Goal: Book appointment/travel/reservation

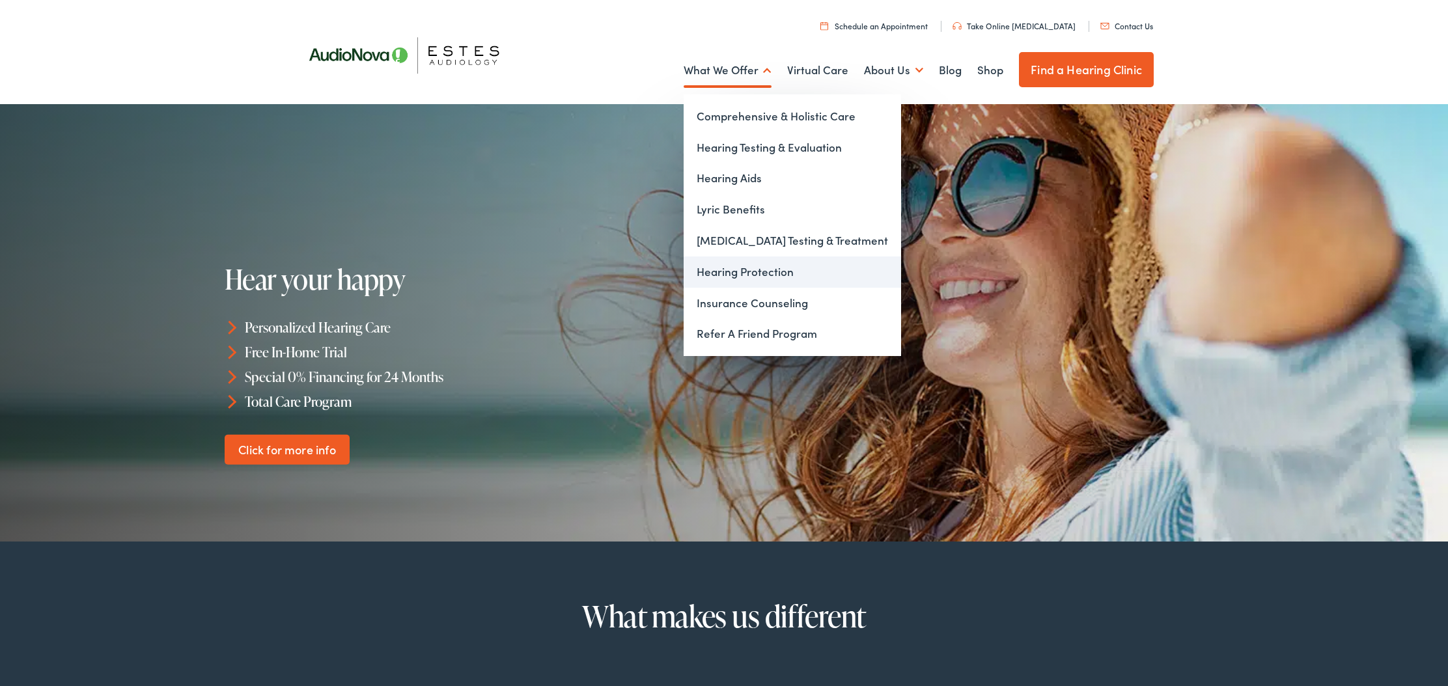
click at [732, 273] on link "Hearing Protection" at bounding box center [792, 272] width 217 height 31
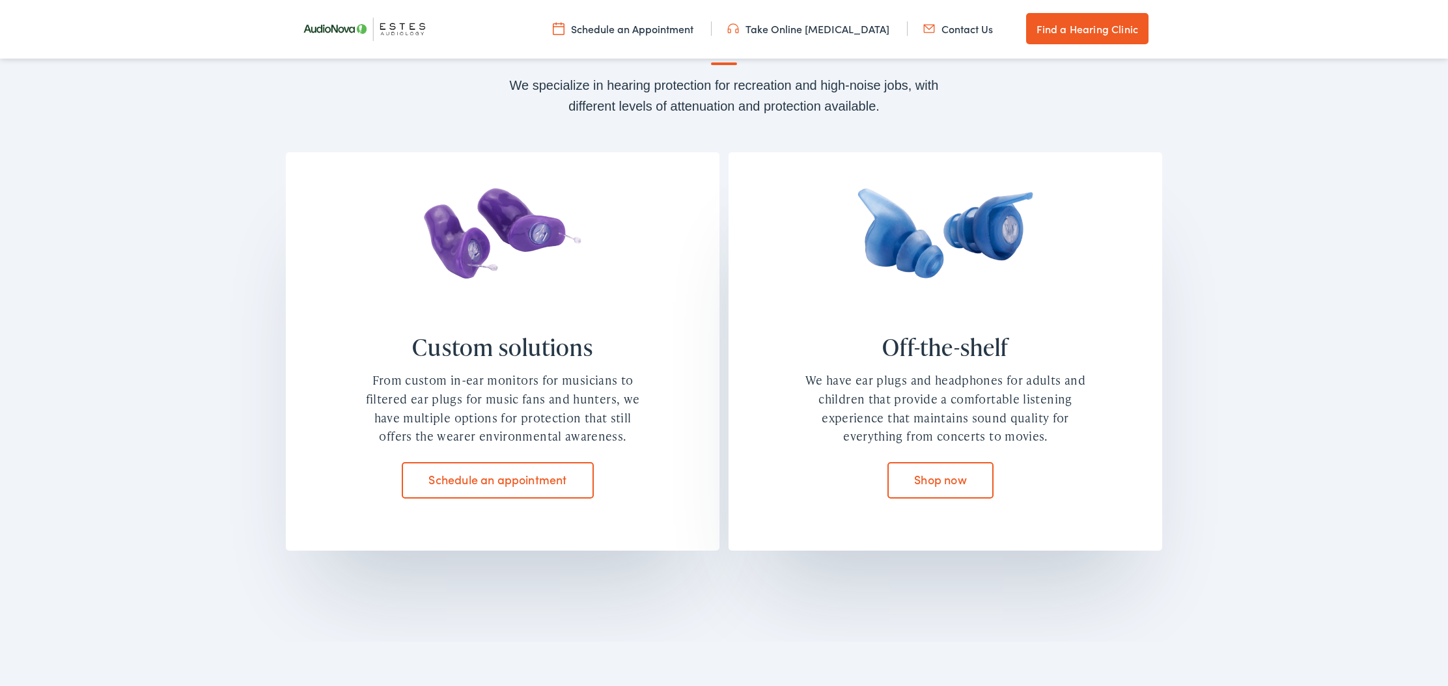
scroll to position [1047, 0]
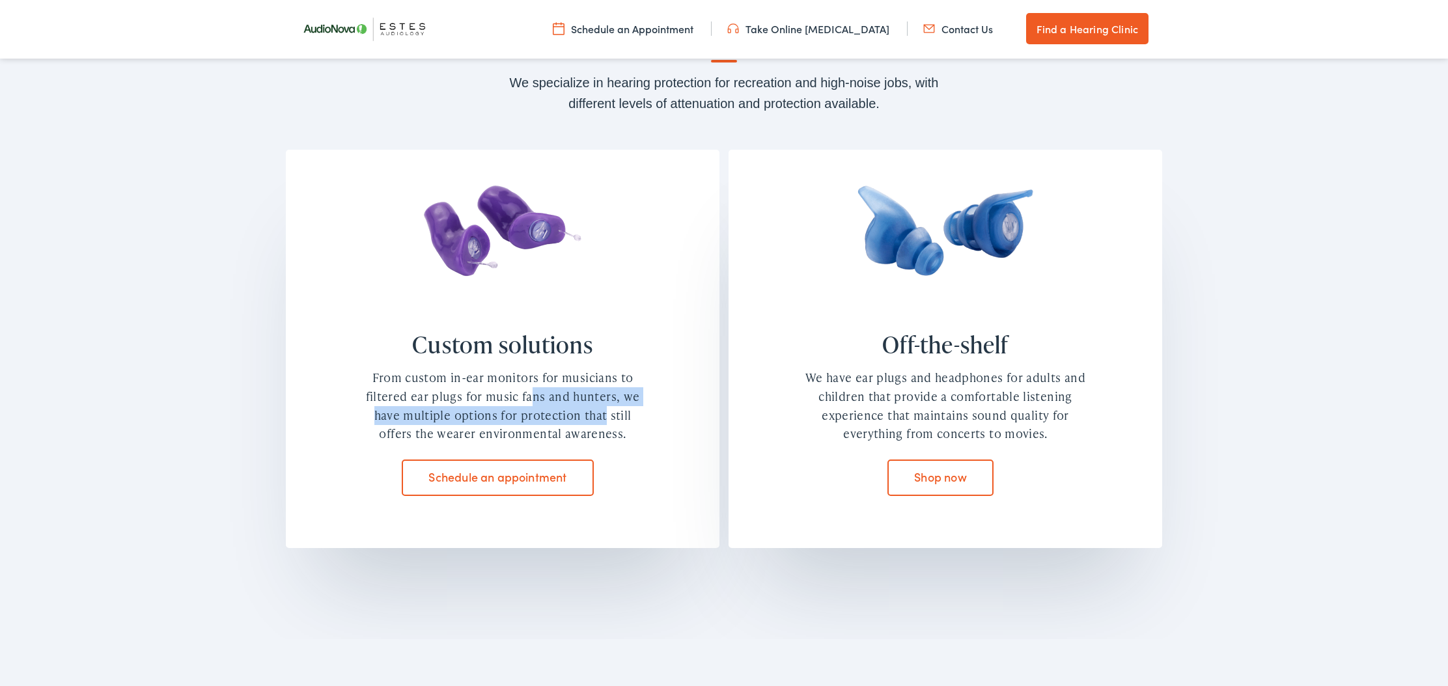
drag, startPoint x: 430, startPoint y: 398, endPoint x: 503, endPoint y: 404, distance: 72.5
click at [503, 404] on div "From custom in-ear monitors for musicians to filtered ear plugs for music fans …" at bounding box center [502, 406] width 287 height 75
click at [514, 412] on div "From custom in-ear monitors for musicians to filtered ear plugs for music fans …" at bounding box center [502, 406] width 287 height 75
click at [507, 477] on link "Schedule an appointment" at bounding box center [498, 478] width 192 height 36
click at [455, 471] on link "Schedule an appointment" at bounding box center [498, 478] width 192 height 36
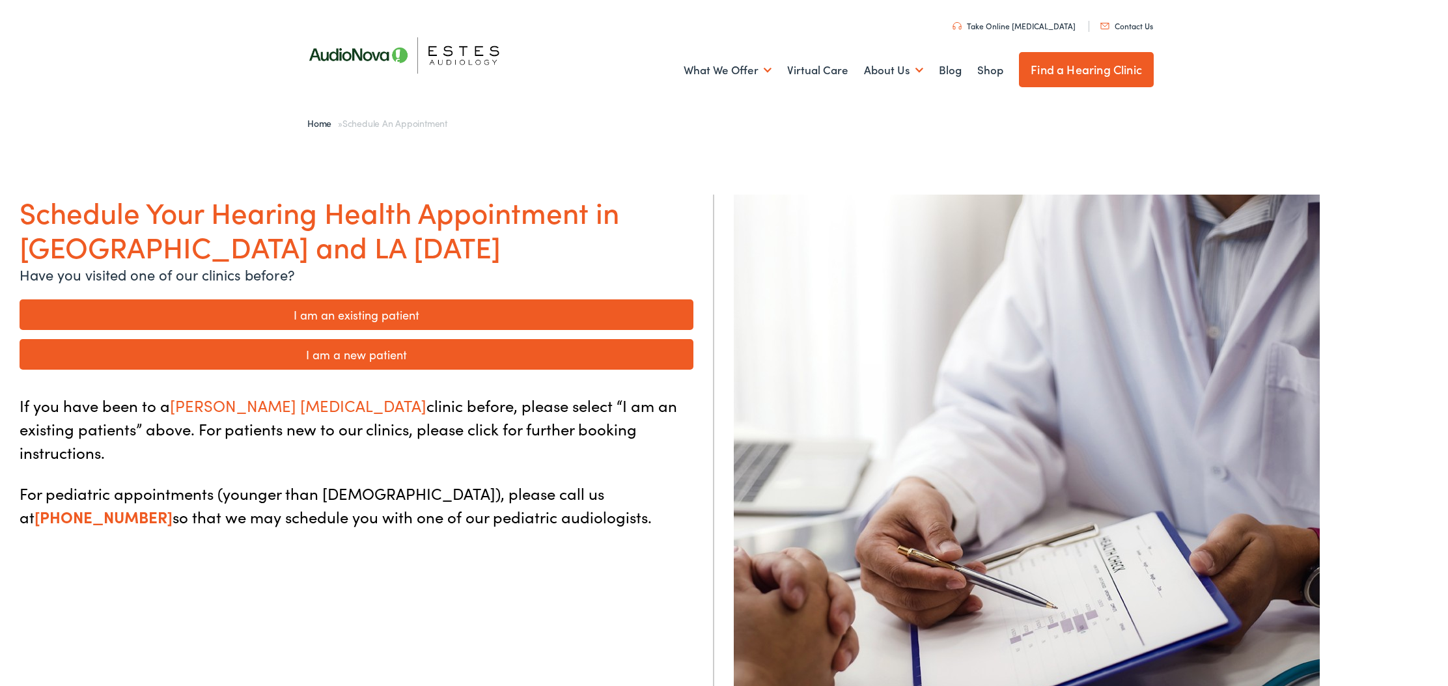
click at [380, 359] on link "I am a new patient" at bounding box center [357, 354] width 674 height 31
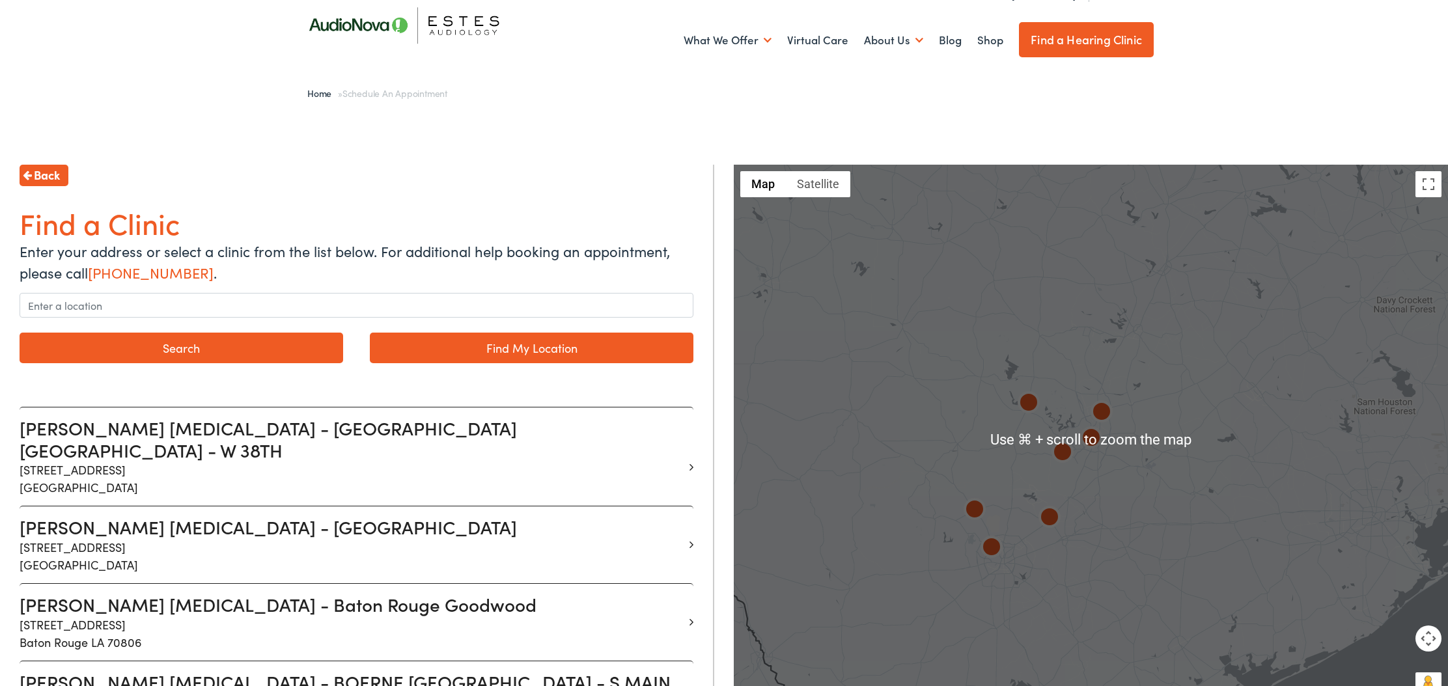
click at [1073, 459] on img at bounding box center [1062, 453] width 31 height 31
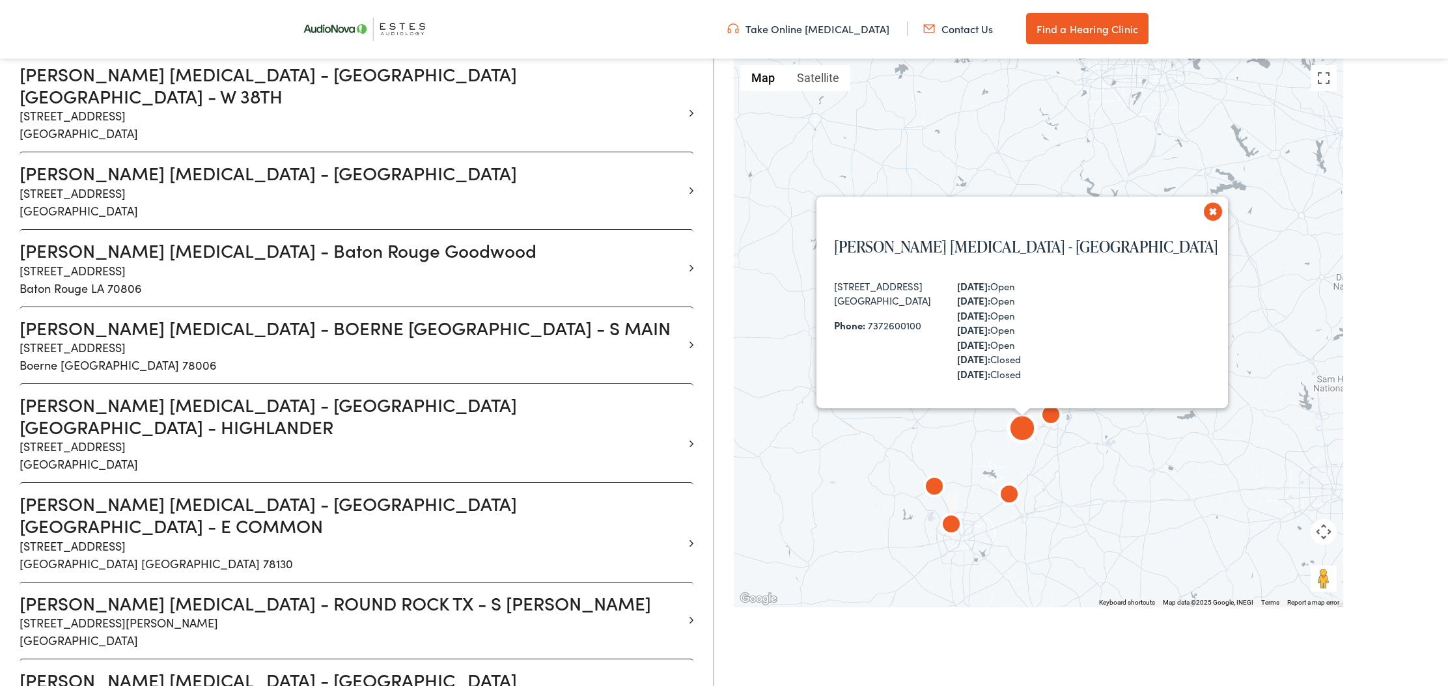
scroll to position [383, 0]
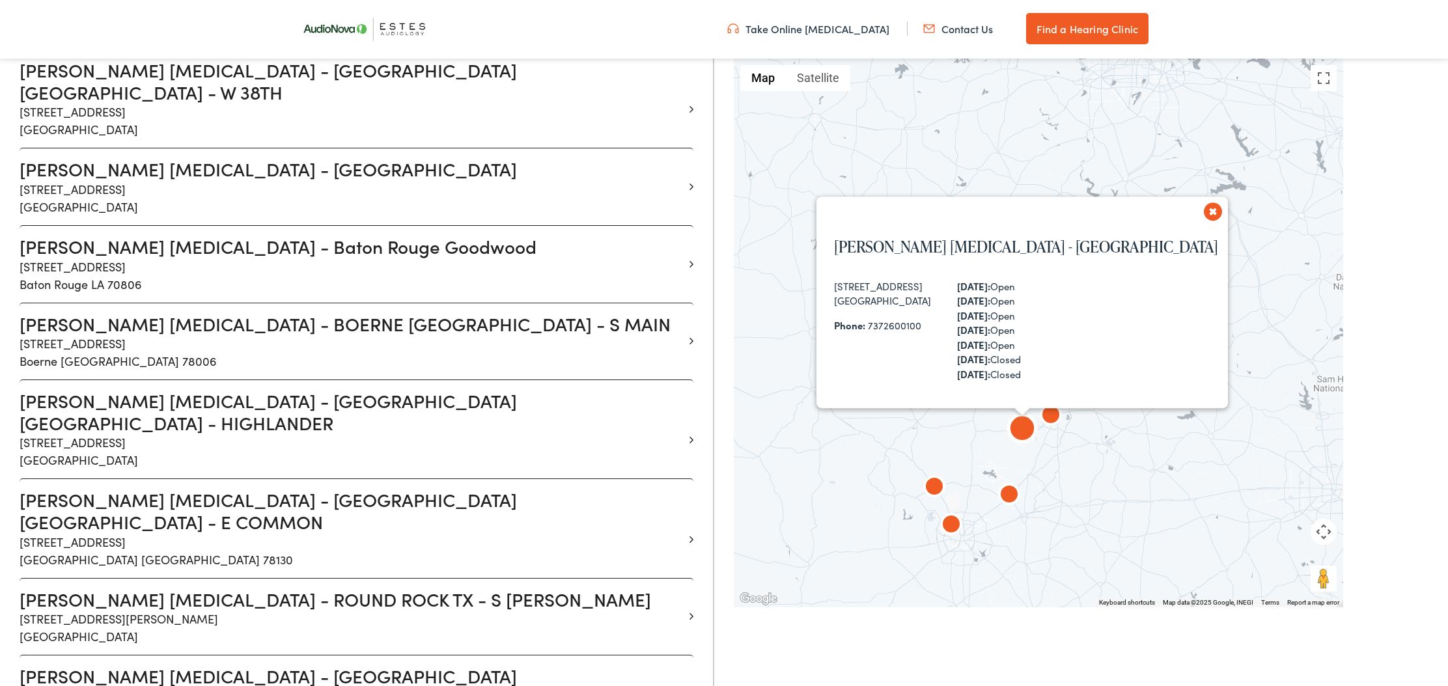
click at [1051, 433] on div "Estes Audiology - Dripping Springs 13210 W Hwy 290, Suite D Austin, TX 78737 Ph…" at bounding box center [1038, 333] width 609 height 549
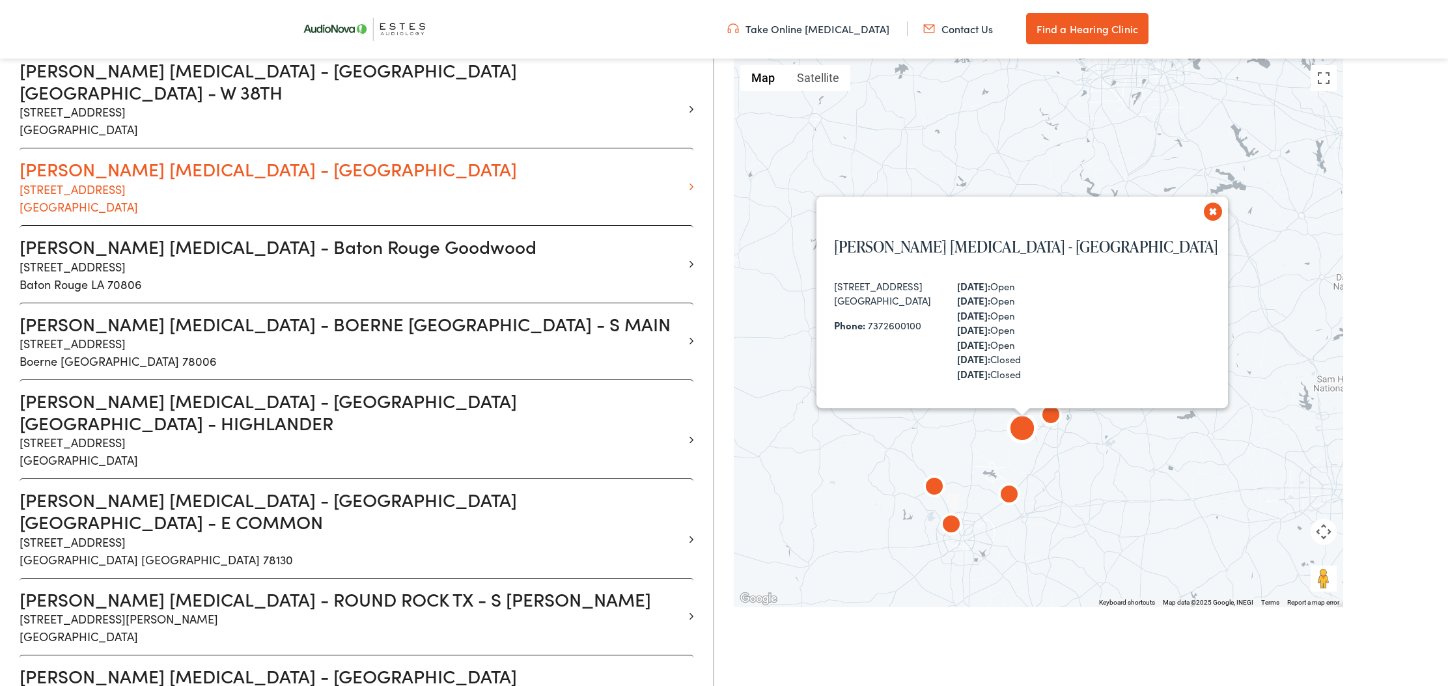
click at [195, 158] on h3 "Estes Audiology - Dripping Springs" at bounding box center [352, 169] width 664 height 22
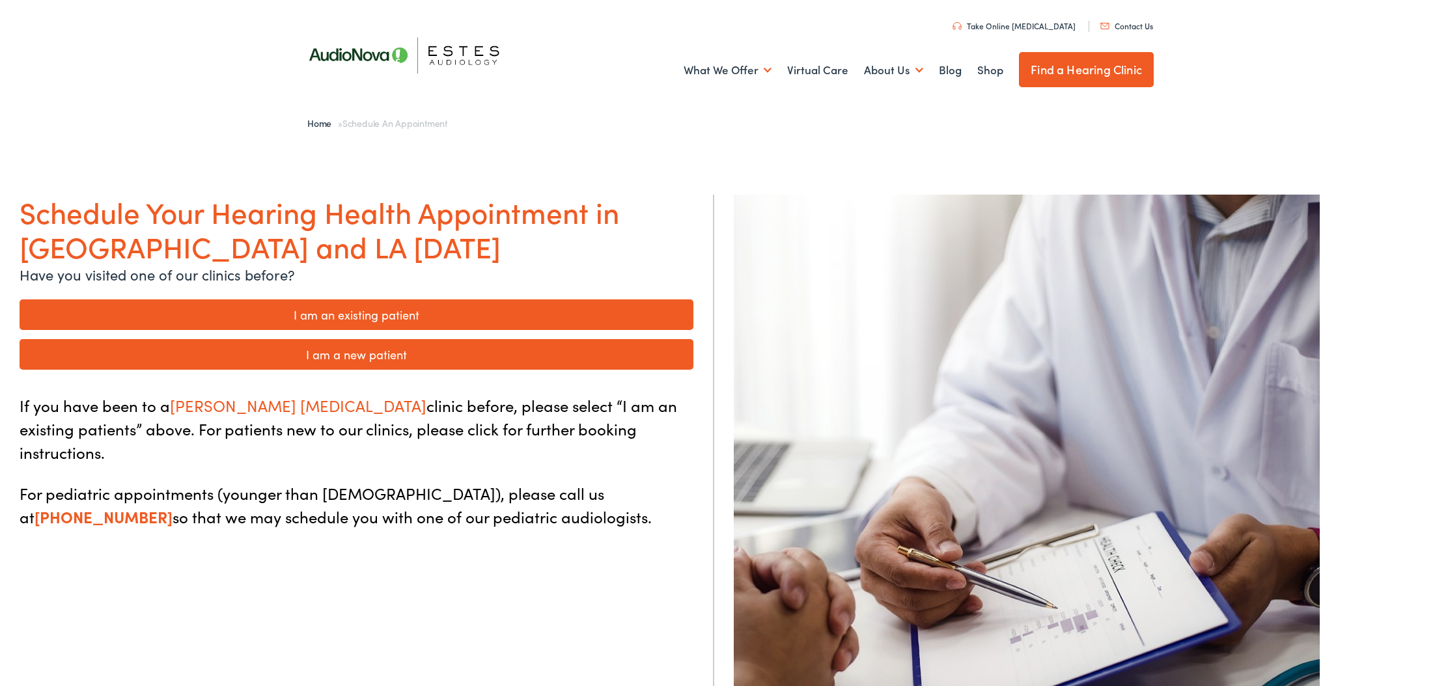
click at [379, 356] on link "I am a new patient" at bounding box center [357, 354] width 674 height 31
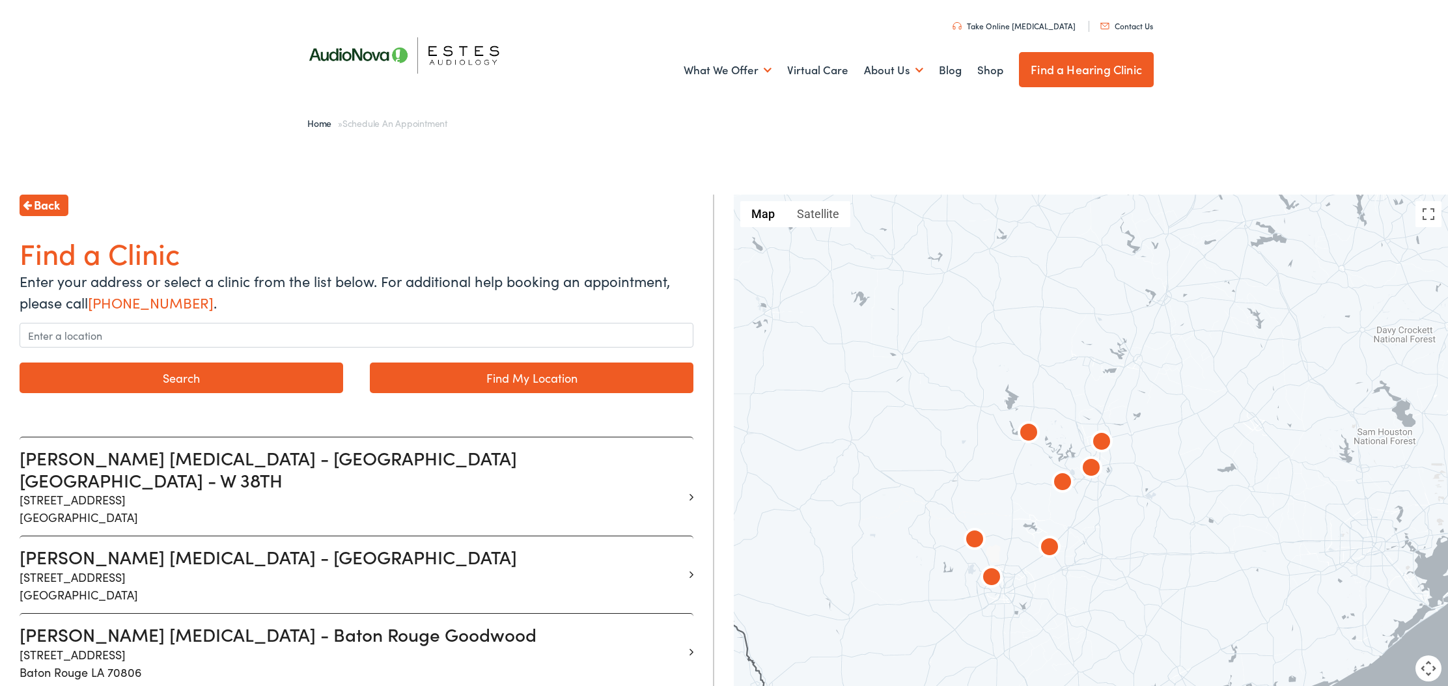
click at [1103, 571] on div at bounding box center [1091, 469] width 714 height 549
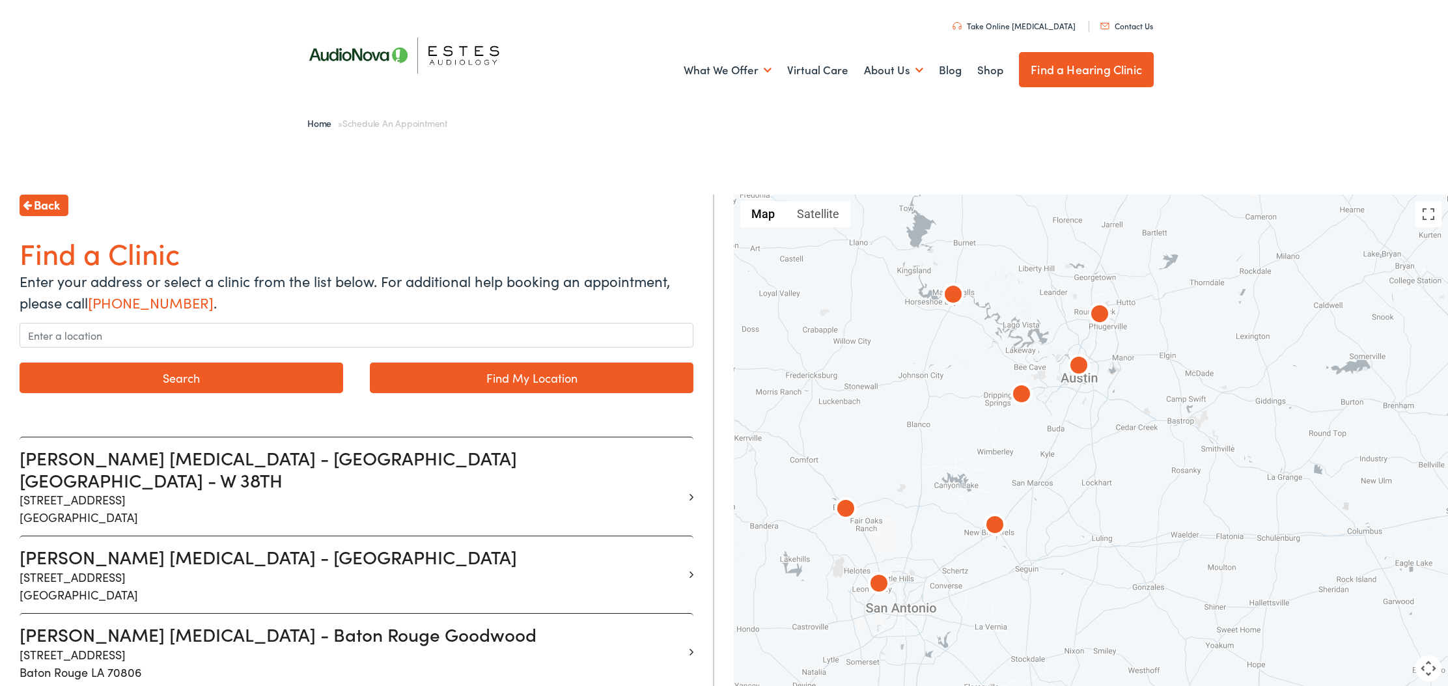
click at [1018, 447] on div at bounding box center [1091, 469] width 714 height 549
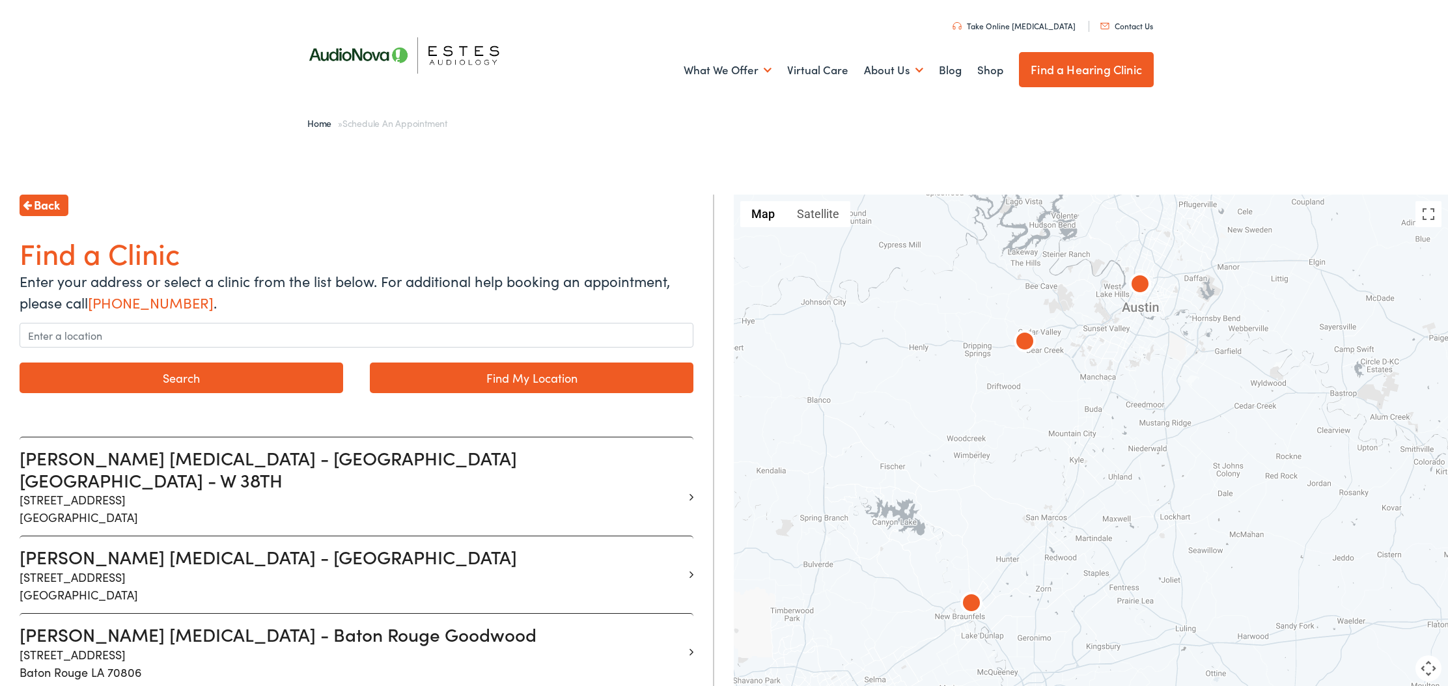
click at [1062, 329] on div at bounding box center [1091, 469] width 714 height 549
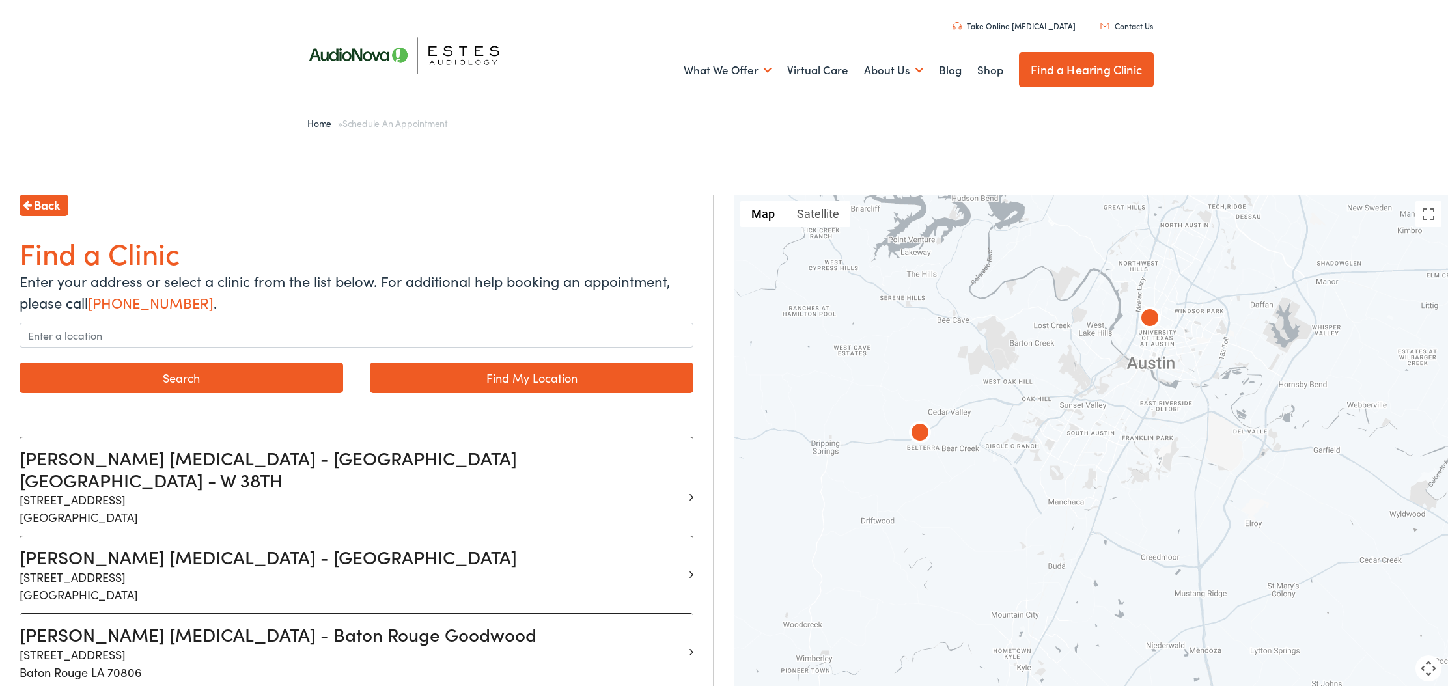
drag, startPoint x: 1261, startPoint y: 281, endPoint x: 1169, endPoint y: 365, distance: 124.4
click at [1182, 367] on div at bounding box center [1091, 469] width 714 height 549
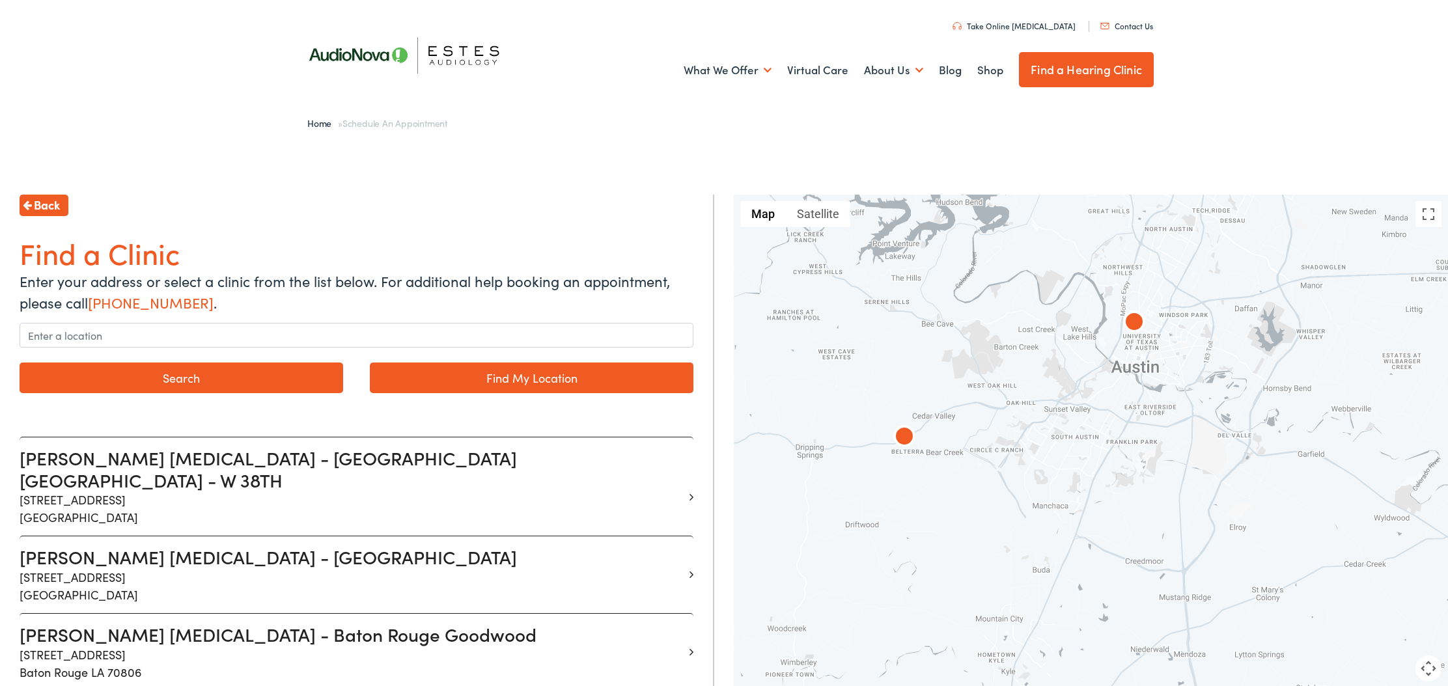
click at [1145, 335] on img at bounding box center [1134, 323] width 31 height 31
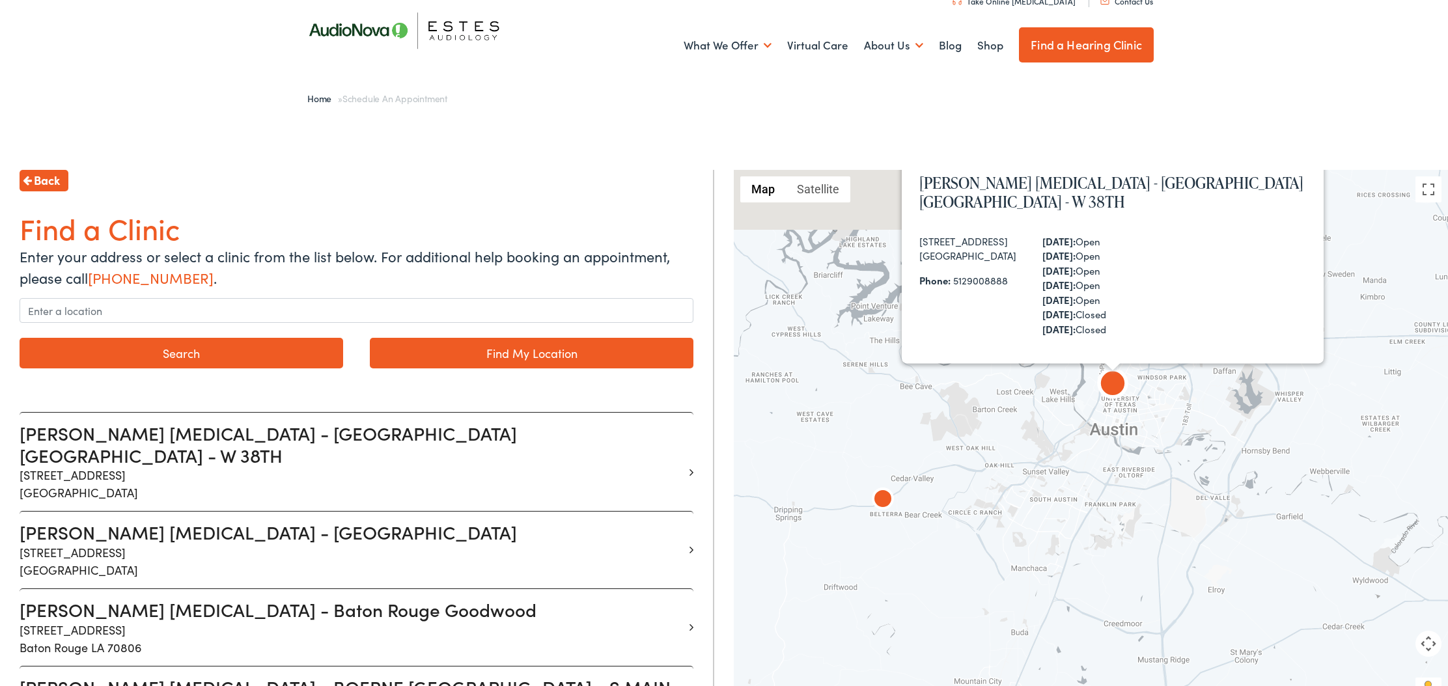
click at [1145, 335] on div "Estes Audiology - AUSTIN TX - W 38TH 1206 W. 38th Street, Suite 3101 Austin, TX…" at bounding box center [1091, 444] width 714 height 549
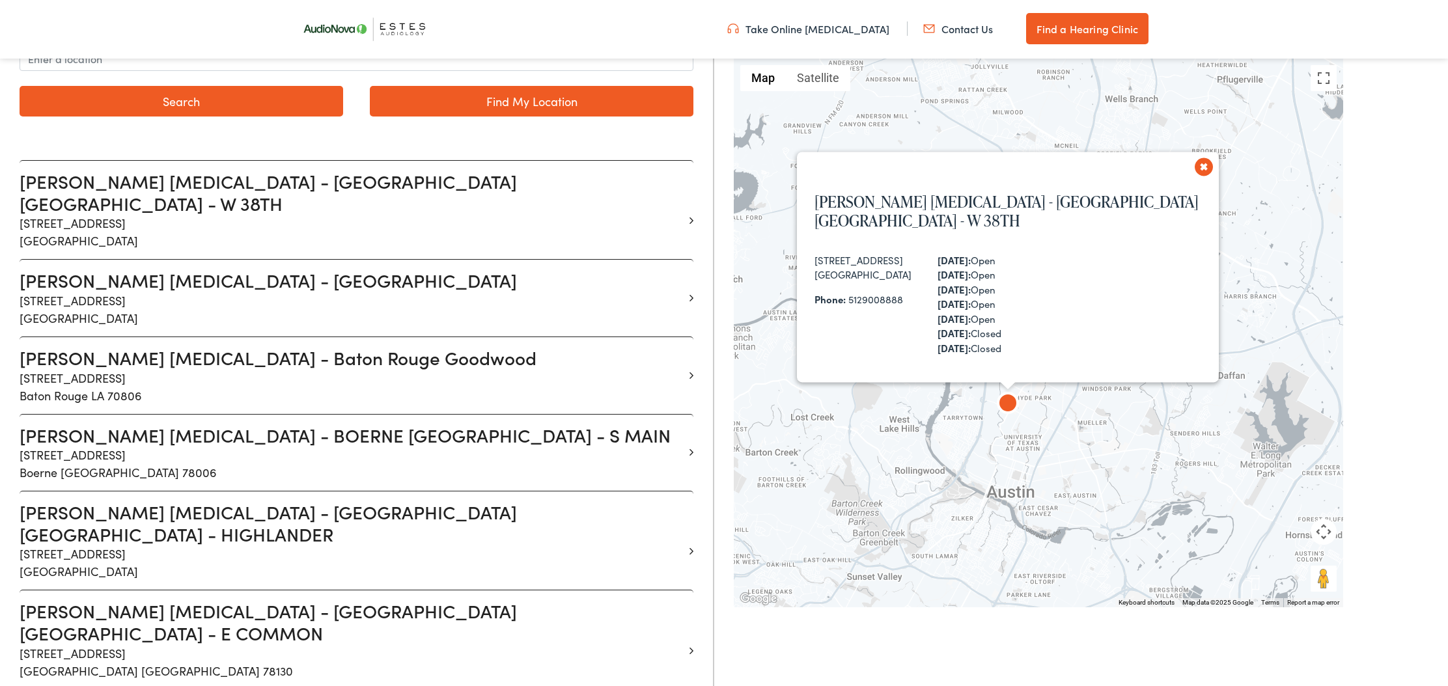
scroll to position [306, 0]
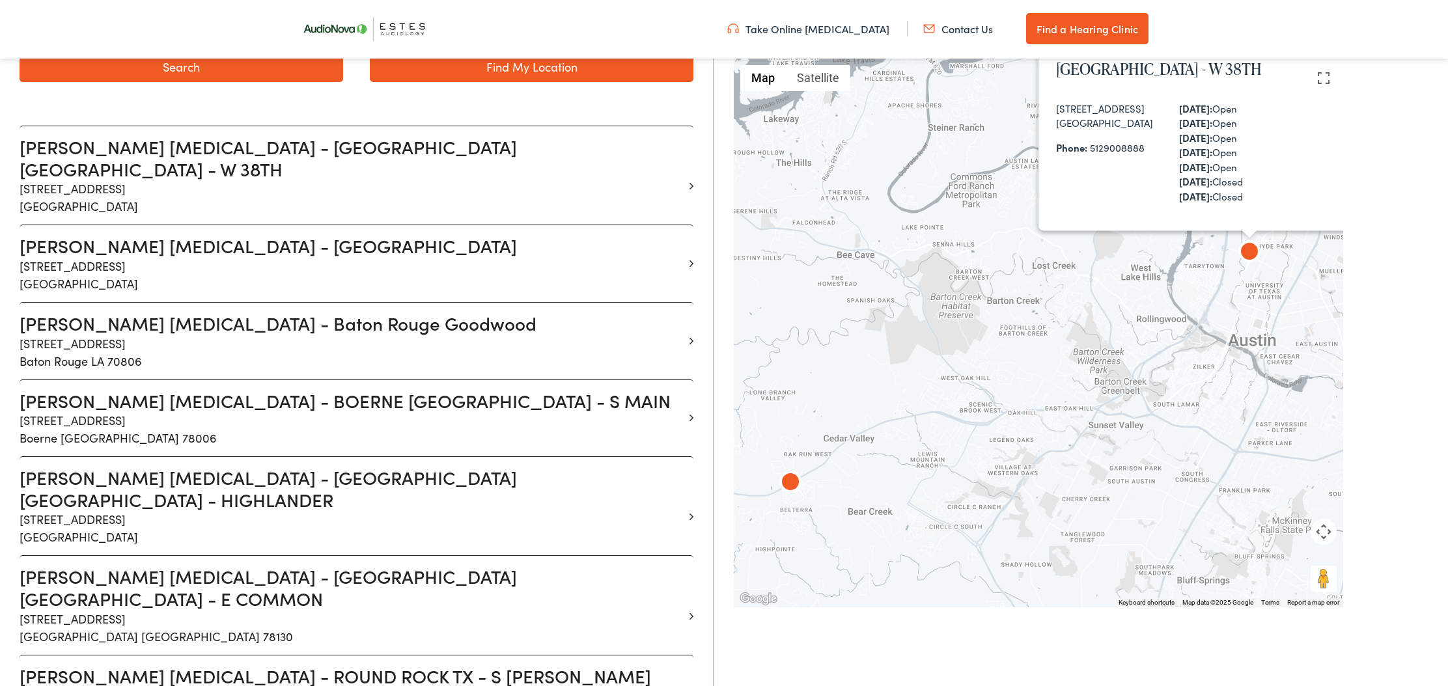
drag, startPoint x: 884, startPoint y: 510, endPoint x: 1127, endPoint y: 358, distance: 287.3
click at [1127, 358] on div "Estes Audiology - AUSTIN TX - W 38TH 1206 W. 38th Street, Suite 3101 Austin, TX…" at bounding box center [1038, 333] width 609 height 549
click at [798, 480] on img at bounding box center [790, 483] width 31 height 31
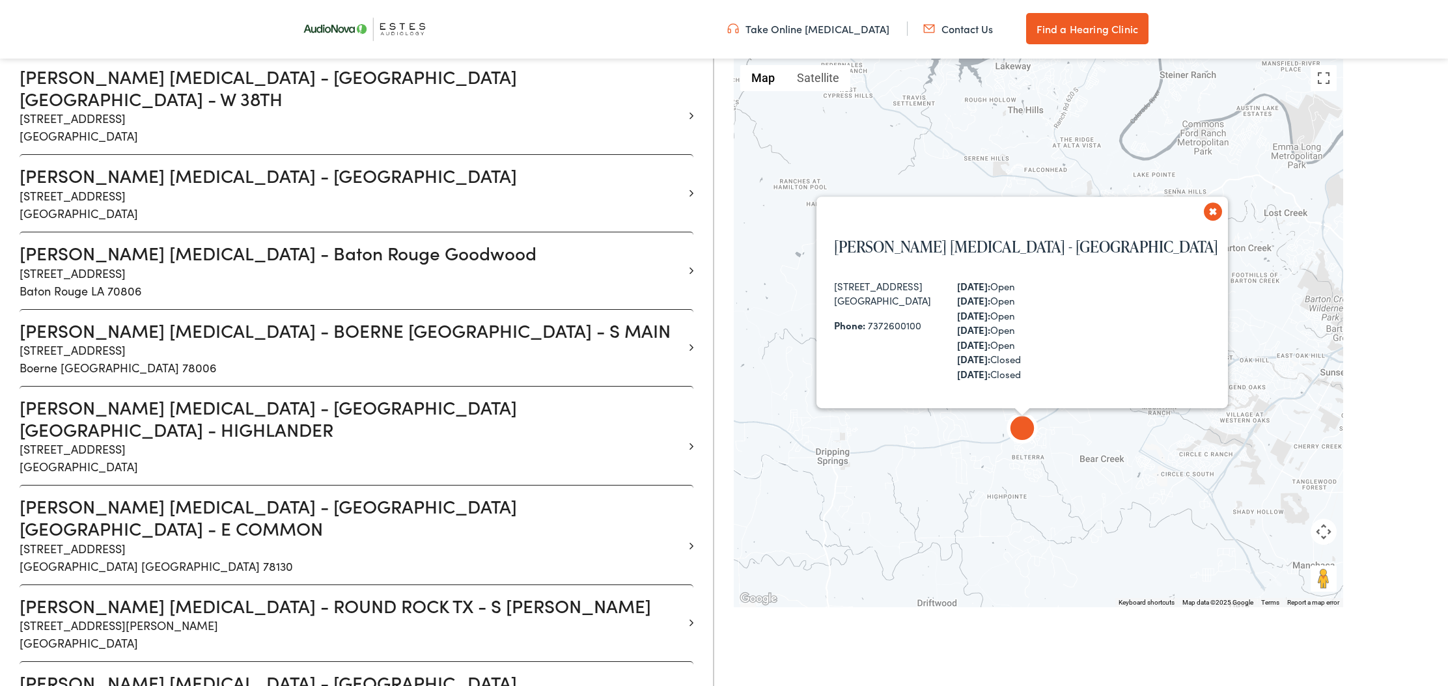
scroll to position [378, 0]
click at [992, 440] on div "Estes Audiology - Dripping Springs 13210 W Hwy 290, Suite D Austin, TX 78737 Ph…" at bounding box center [1038, 333] width 609 height 549
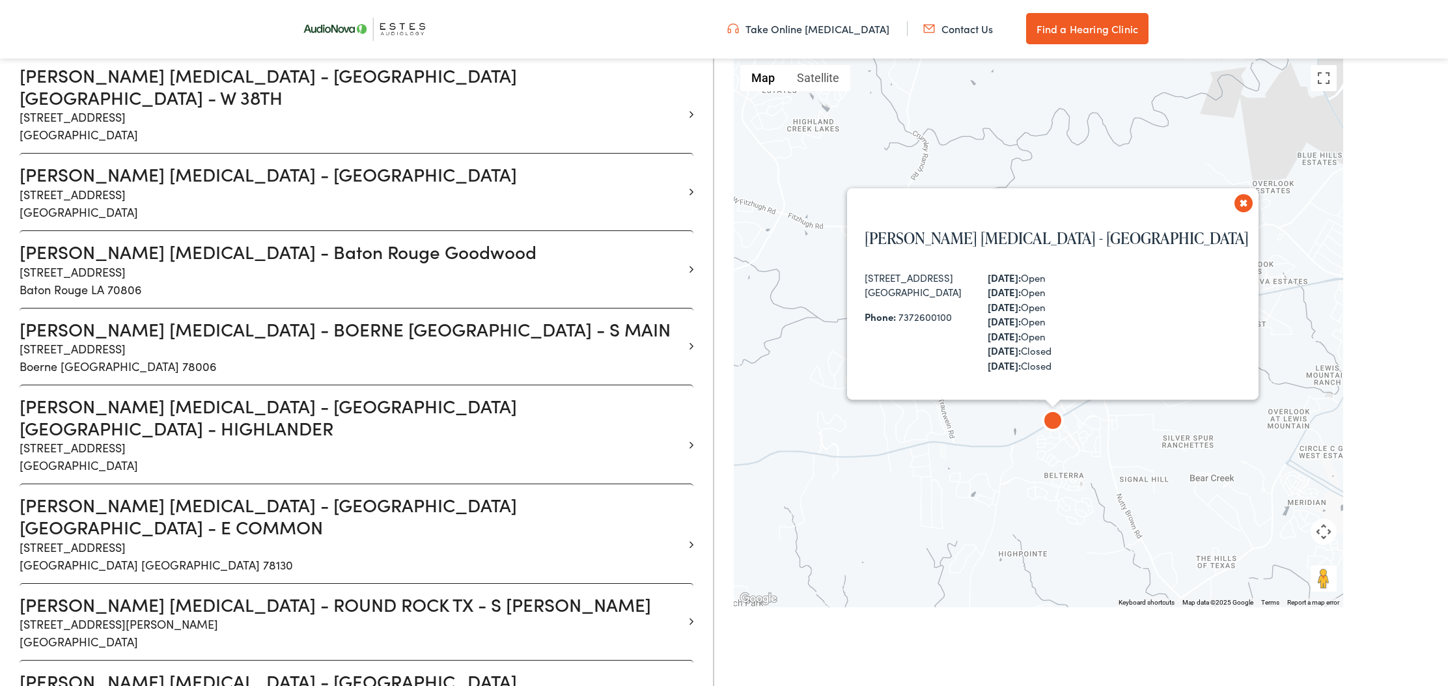
click at [1048, 422] on img at bounding box center [1052, 422] width 31 height 31
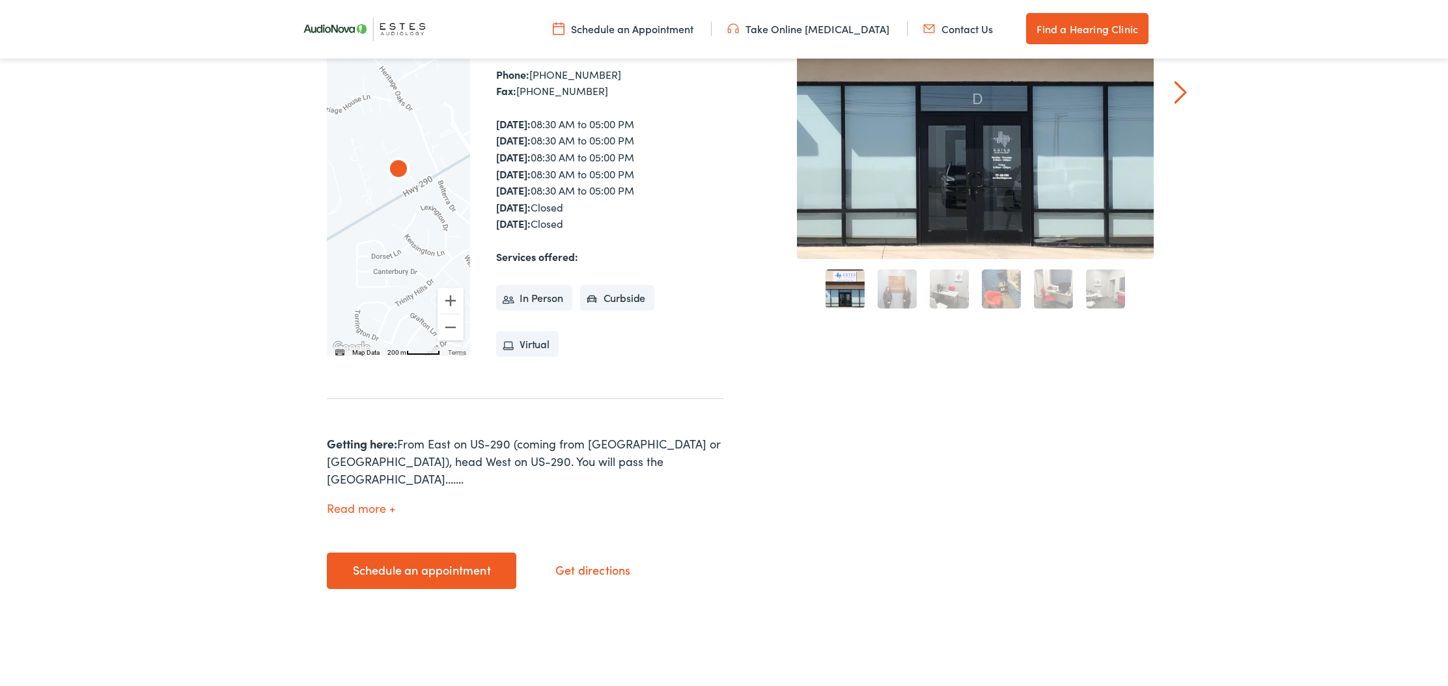
scroll to position [283, 0]
click at [365, 501] on button "Read more" at bounding box center [361, 508] width 68 height 14
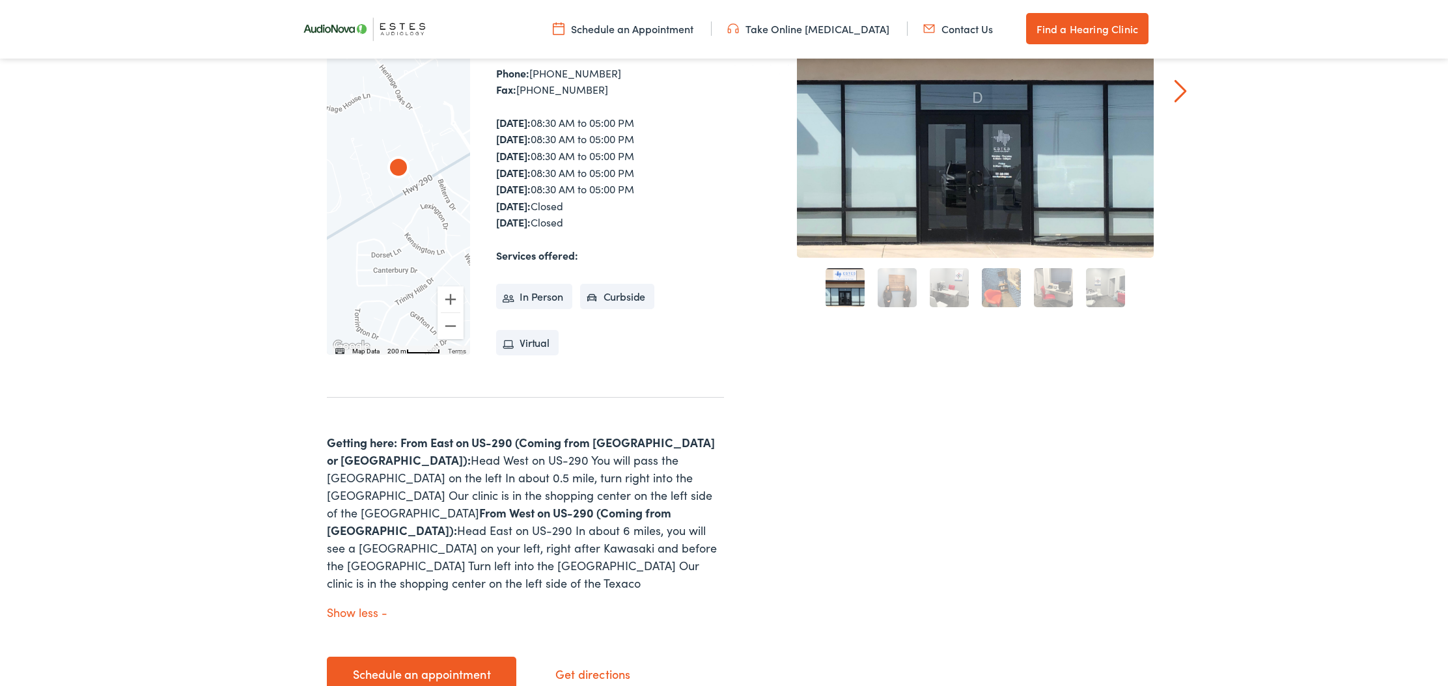
drag, startPoint x: 585, startPoint y: 503, endPoint x: 636, endPoint y: 550, distance: 69.1
click at [636, 550] on p "Getting here: From East on US-290 (Coming from [GEOGRAPHIC_DATA] or [GEOGRAPHIC…" at bounding box center [525, 513] width 397 height 158
click at [673, 542] on p "Getting here: From East on US-290 (Coming from [GEOGRAPHIC_DATA] or [GEOGRAPHIC…" at bounding box center [525, 513] width 397 height 158
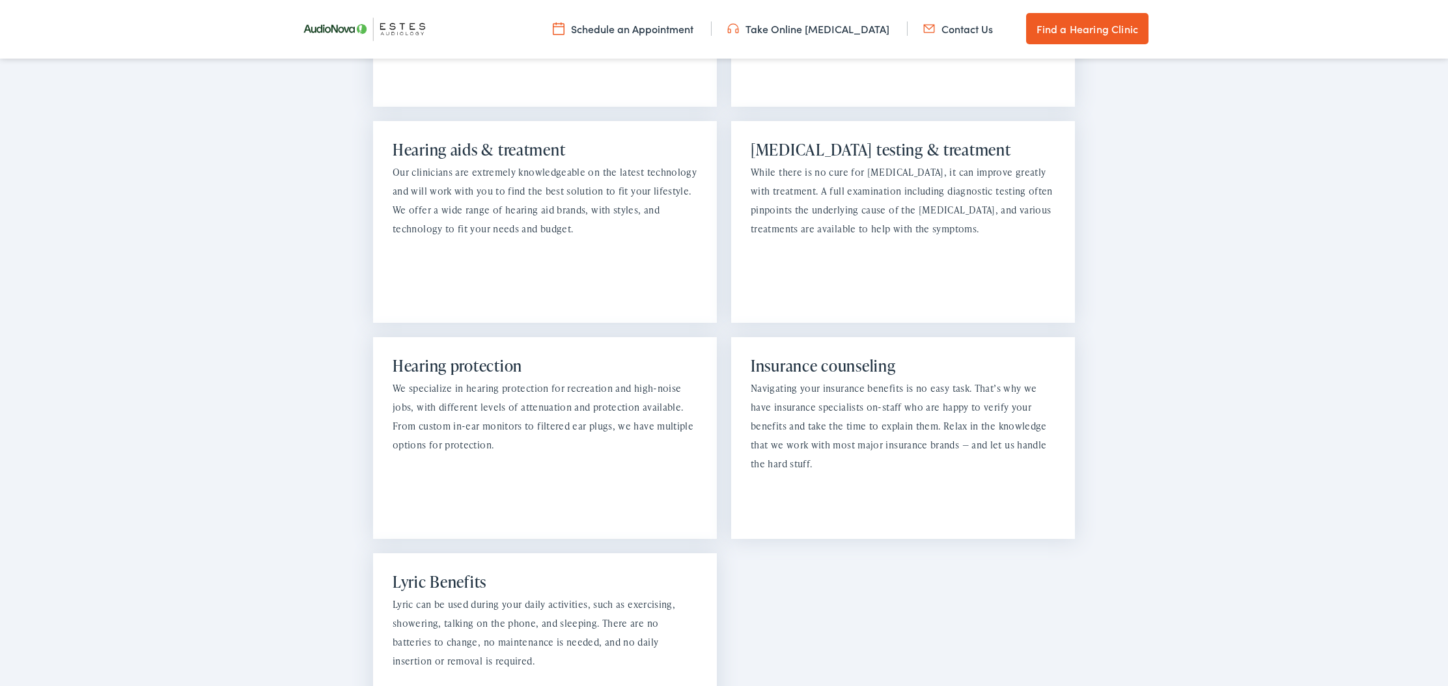
scroll to position [1354, 0]
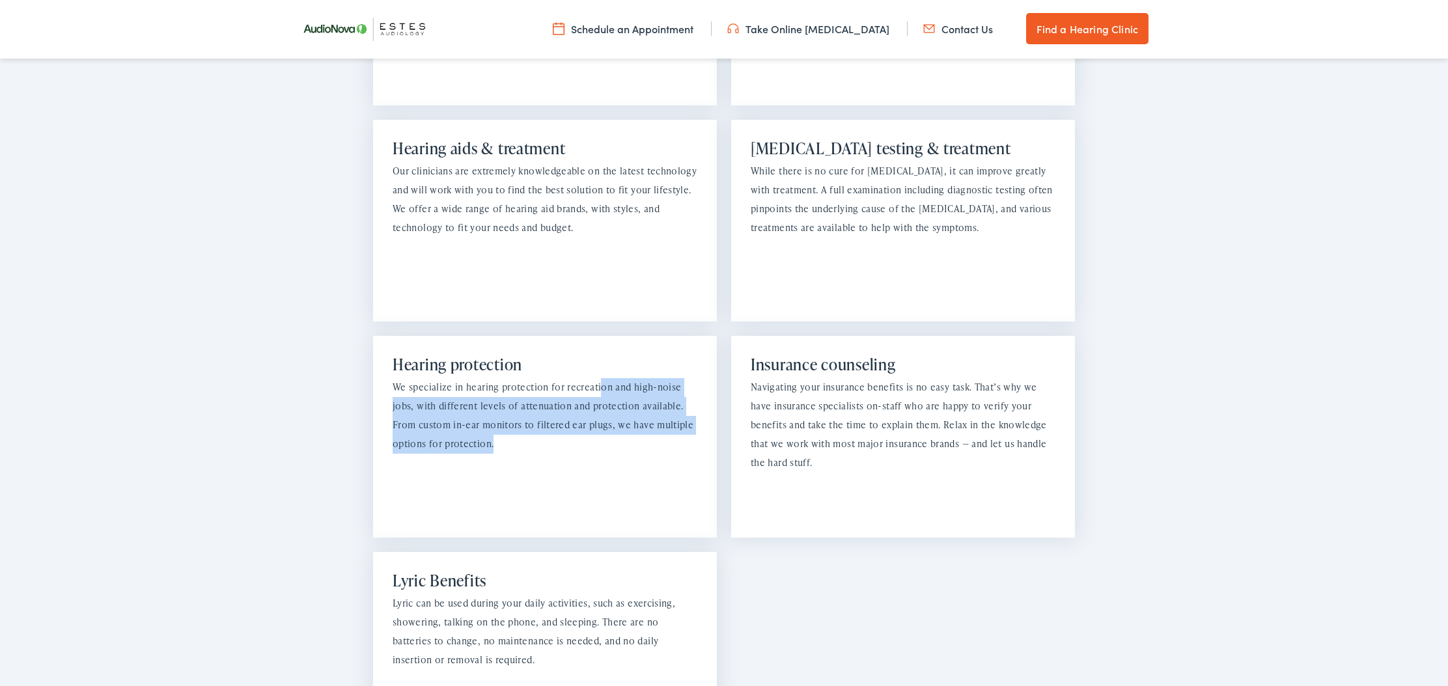
drag, startPoint x: 598, startPoint y: 361, endPoint x: 550, endPoint y: 422, distance: 77.8
click at [550, 422] on p "We specialize in hearing protection for recreation and high-noise jobs, with di…" at bounding box center [545, 415] width 305 height 75
click at [555, 423] on p "We specialize in hearing protection for recreation and high-noise jobs, with di…" at bounding box center [545, 415] width 305 height 75
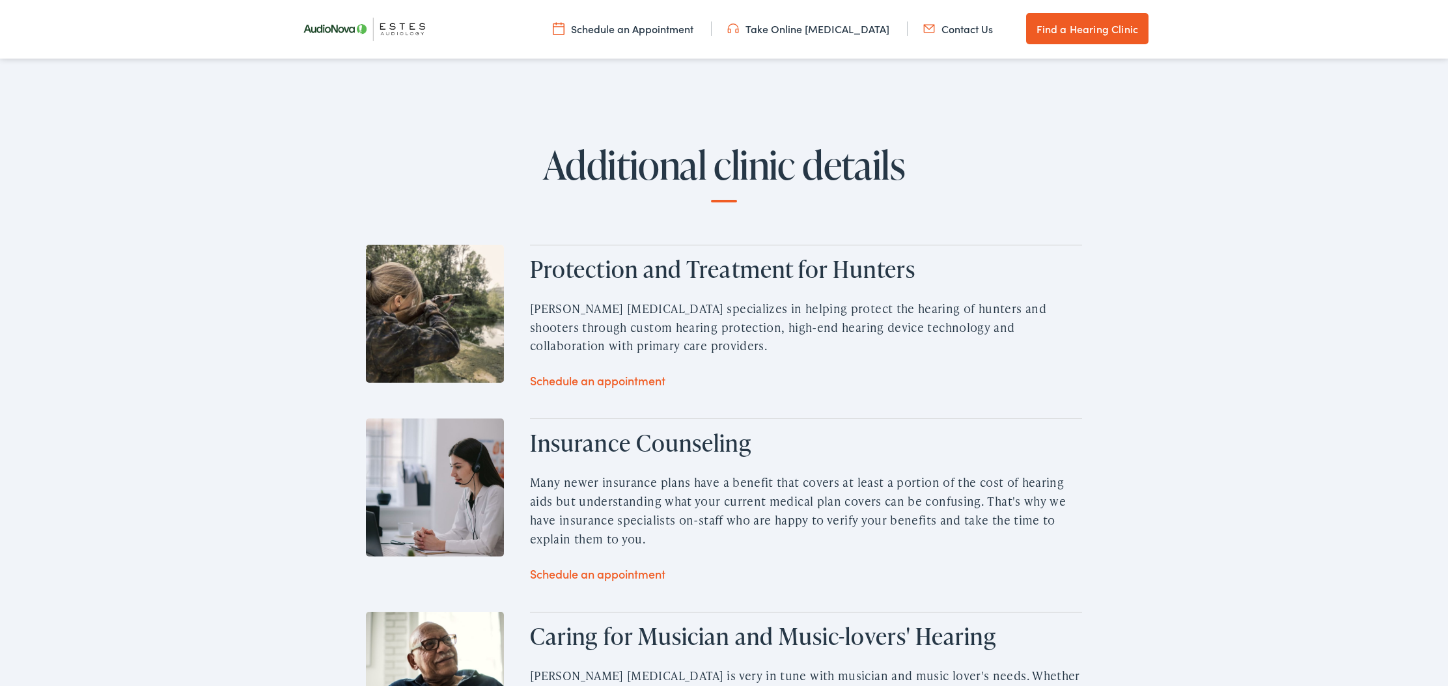
scroll to position [2083, 0]
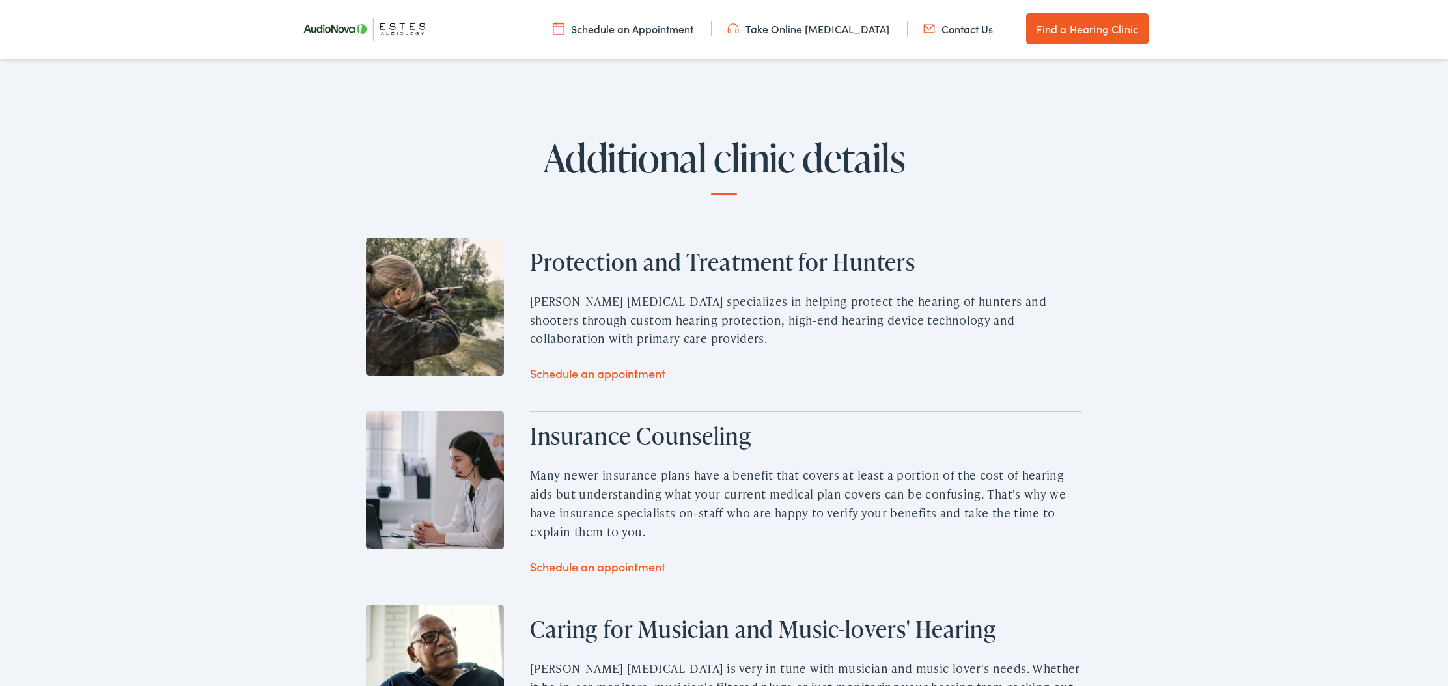
click at [609, 365] on link "Schedule an appointment" at bounding box center [597, 373] width 135 height 16
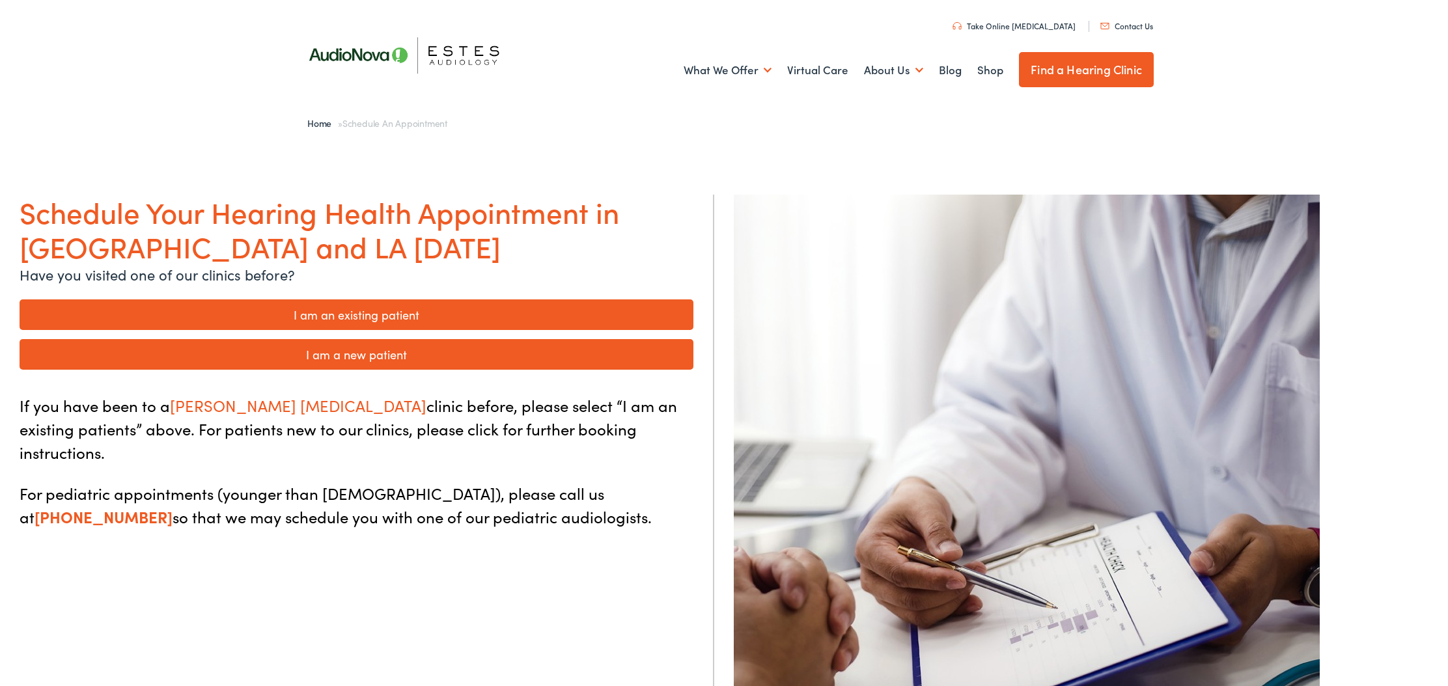
click at [337, 356] on link "I am a new patient" at bounding box center [357, 354] width 674 height 31
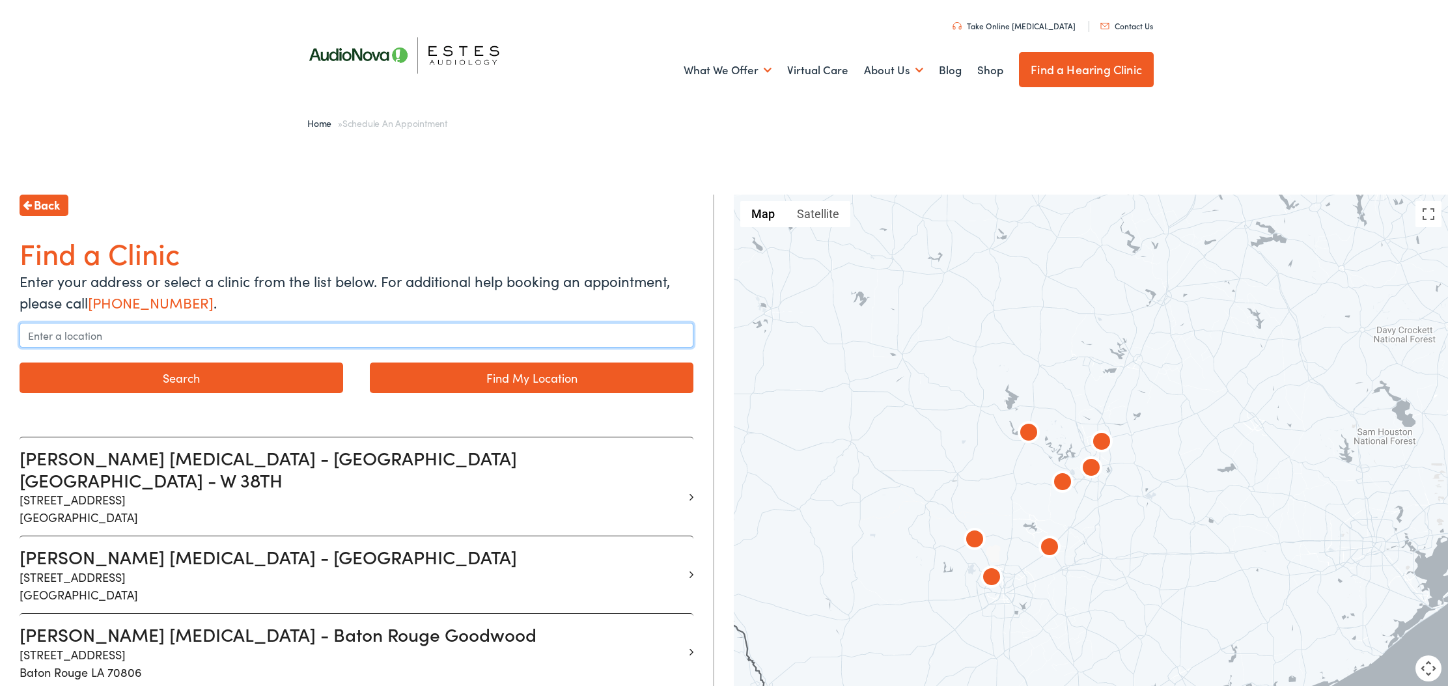
click at [164, 331] on input "text" at bounding box center [357, 335] width 674 height 25
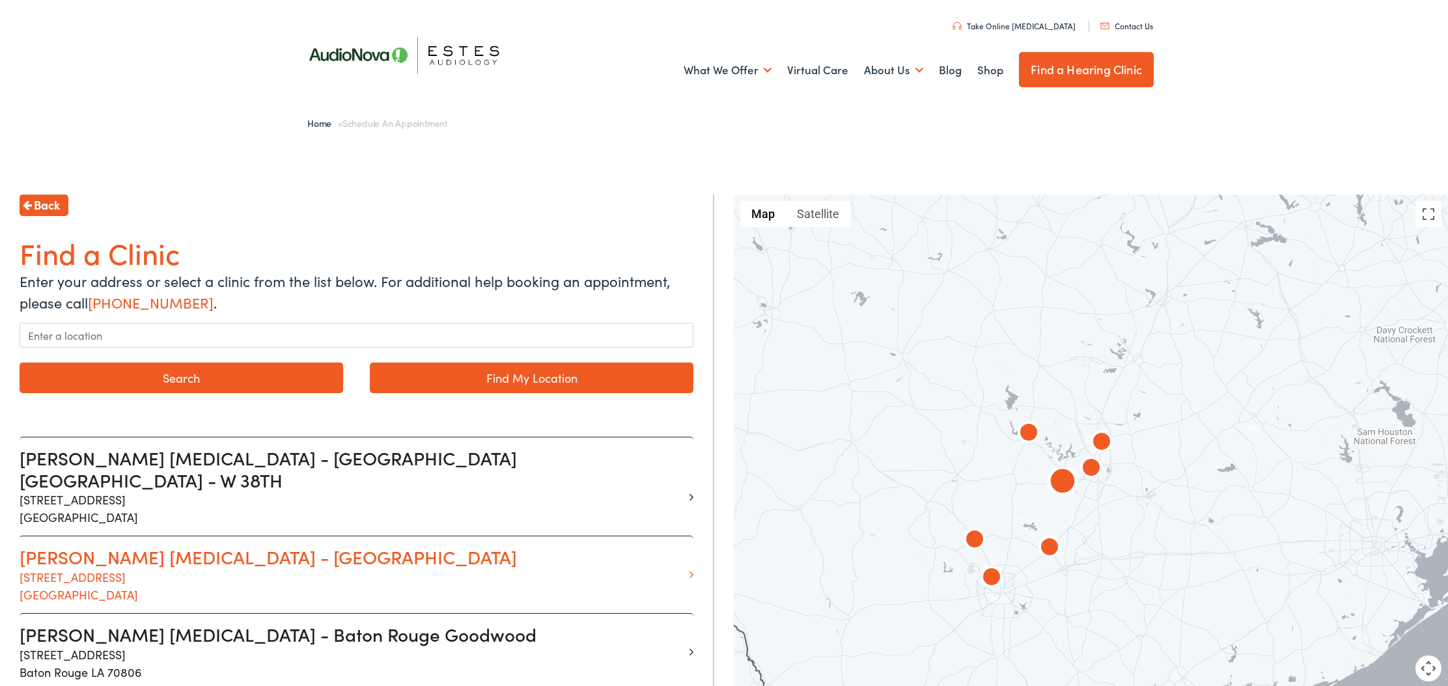
click at [178, 546] on h3 "[PERSON_NAME] [MEDICAL_DATA] - [GEOGRAPHIC_DATA]" at bounding box center [352, 557] width 664 height 22
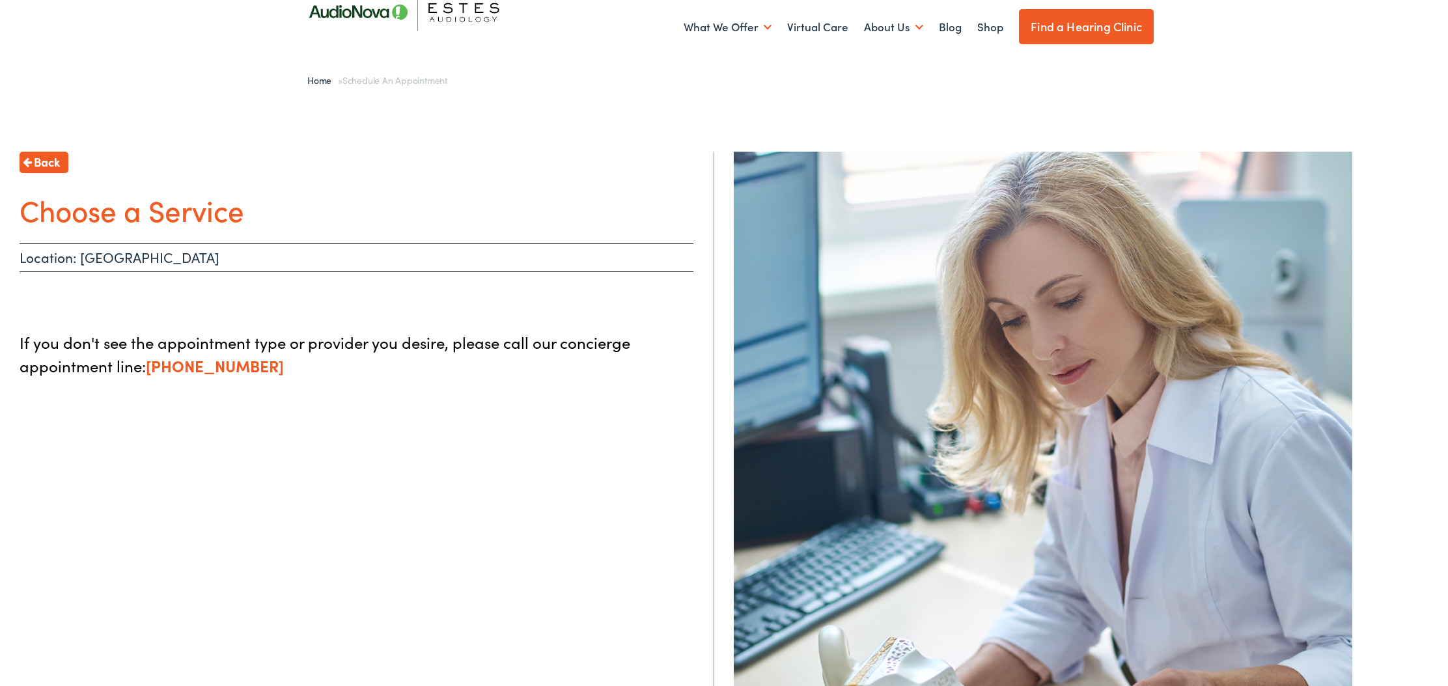
scroll to position [55, 0]
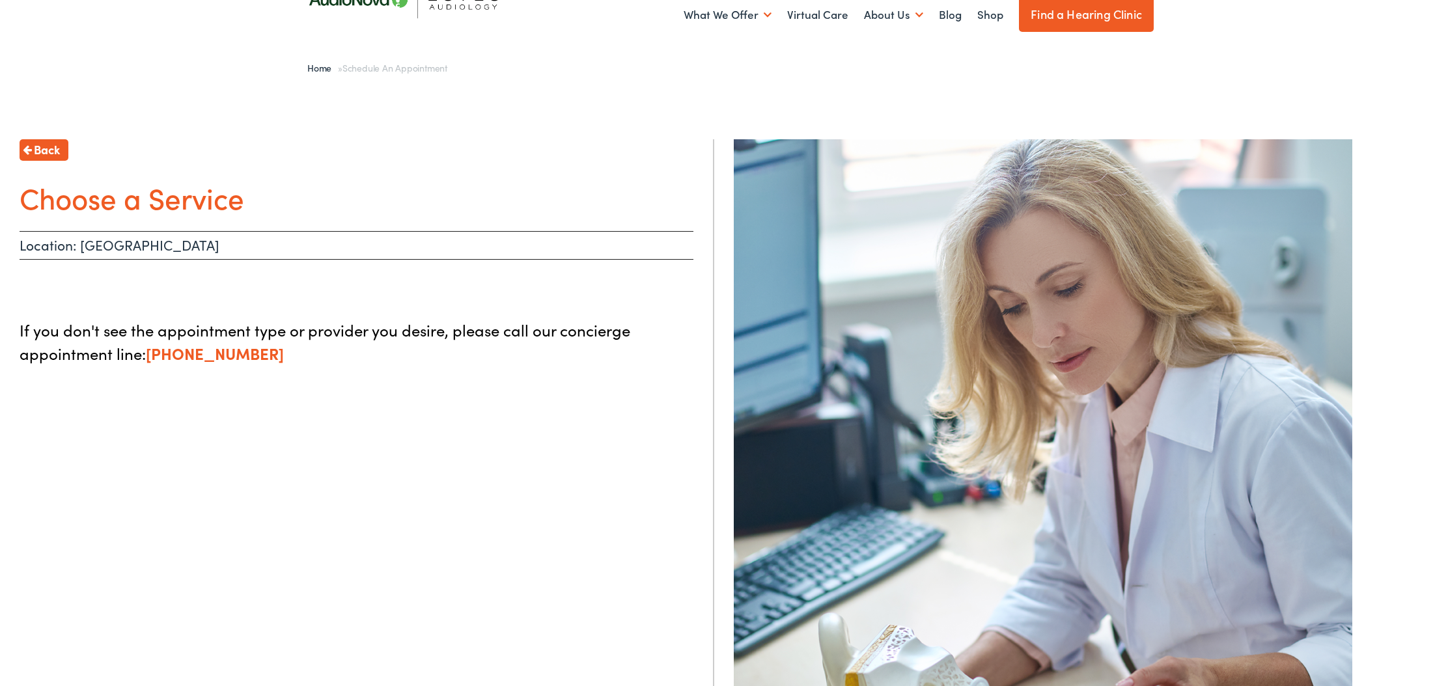
click at [144, 201] on h1 "Choose a Service" at bounding box center [357, 197] width 674 height 35
click at [132, 249] on p "Location: Dripping Springs" at bounding box center [357, 245] width 674 height 29
click at [94, 294] on ul at bounding box center [357, 286] width 674 height 26
click at [89, 326] on p "If you don't see the appointment type or provider you desire, please call our c…" at bounding box center [357, 341] width 674 height 47
click at [85, 341] on p "If you don't see the appointment type or provider you desire, please call our c…" at bounding box center [357, 341] width 674 height 47
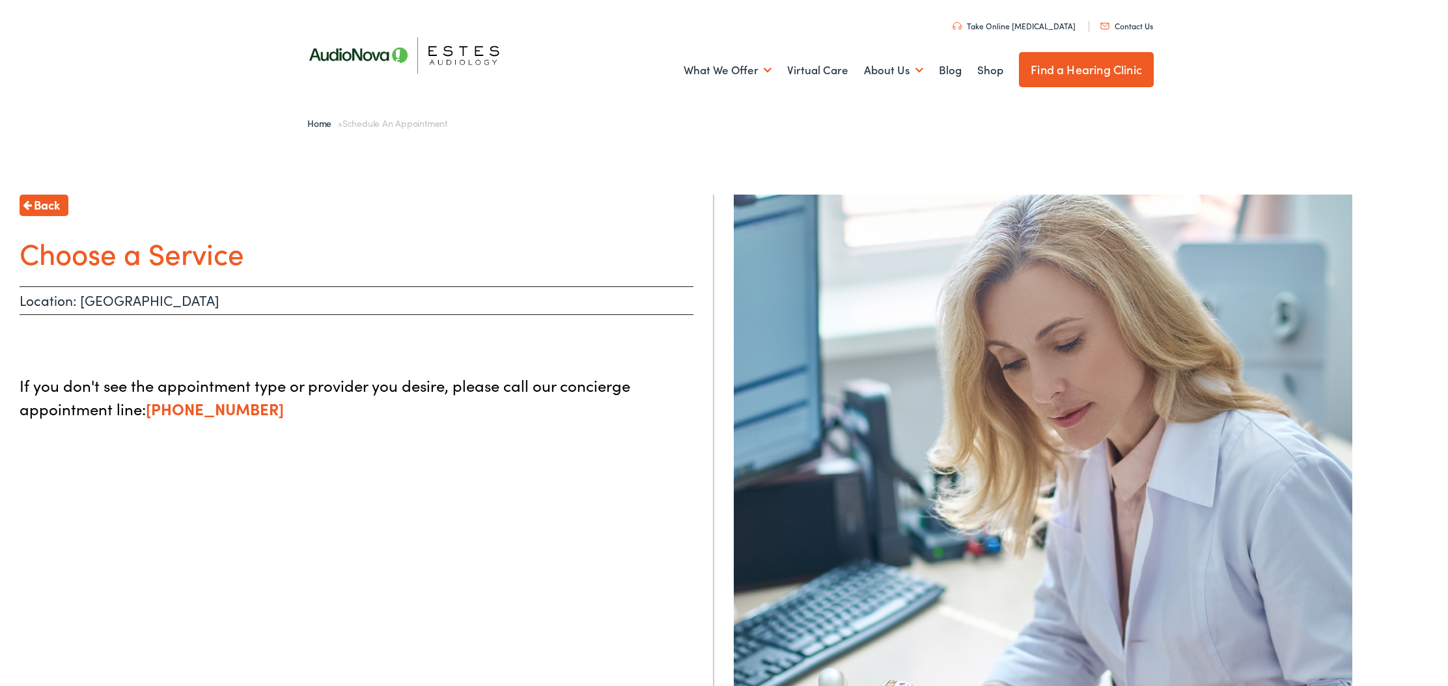
scroll to position [0, 0]
